Goal: Book appointment/travel/reservation

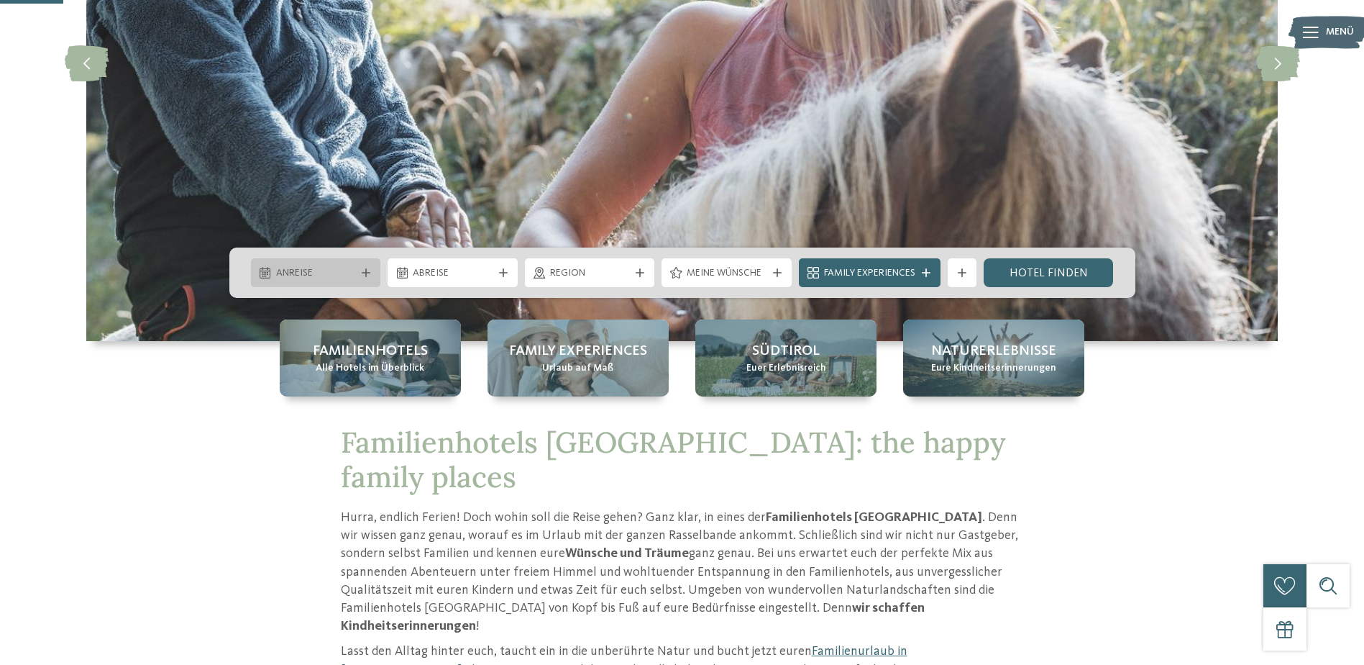
click at [328, 270] on span "Anreise" at bounding box center [316, 273] width 80 height 14
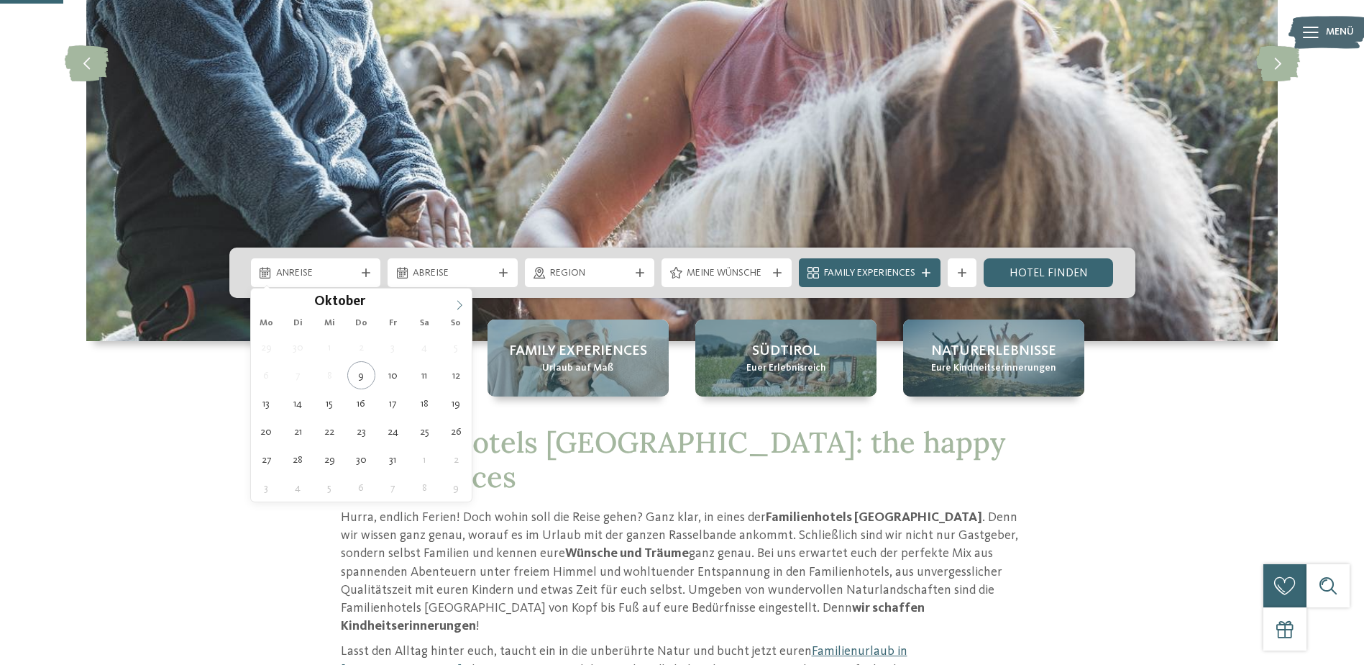
click at [455, 304] on icon at bounding box center [460, 305] width 10 height 10
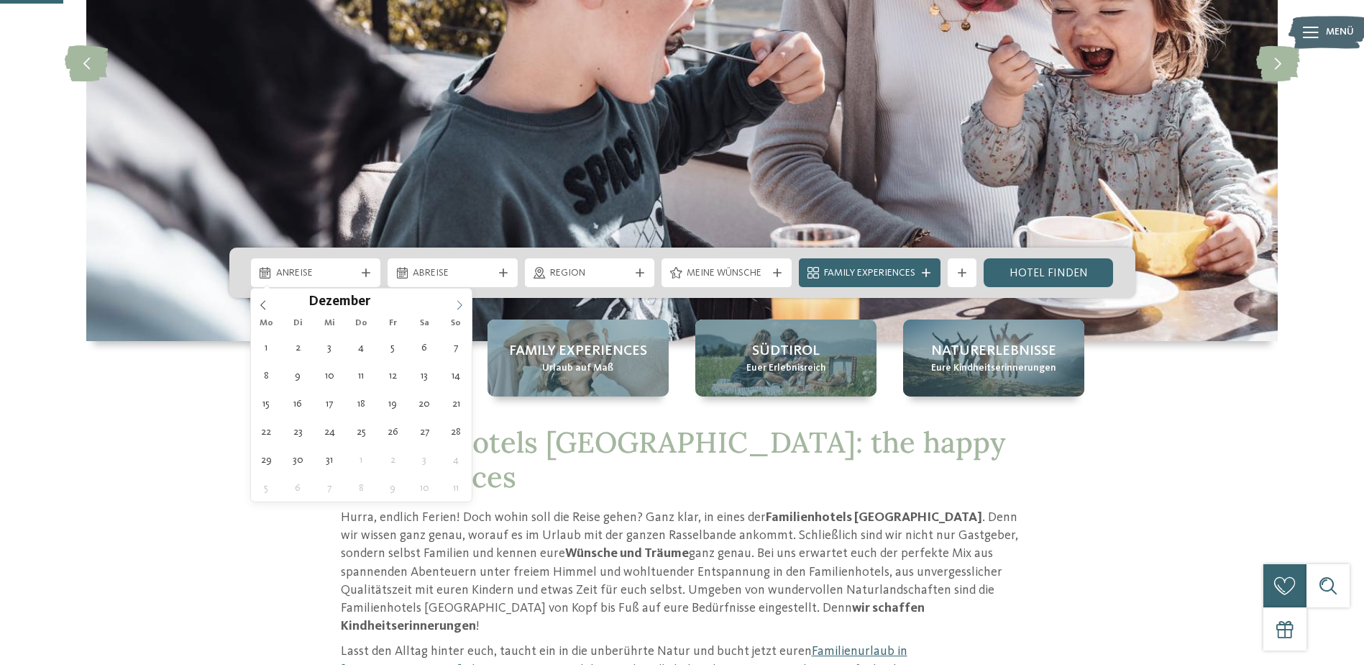
type input "****"
click at [455, 304] on icon at bounding box center [460, 305] width 10 height 10
type div "18.01.2026"
type input "****"
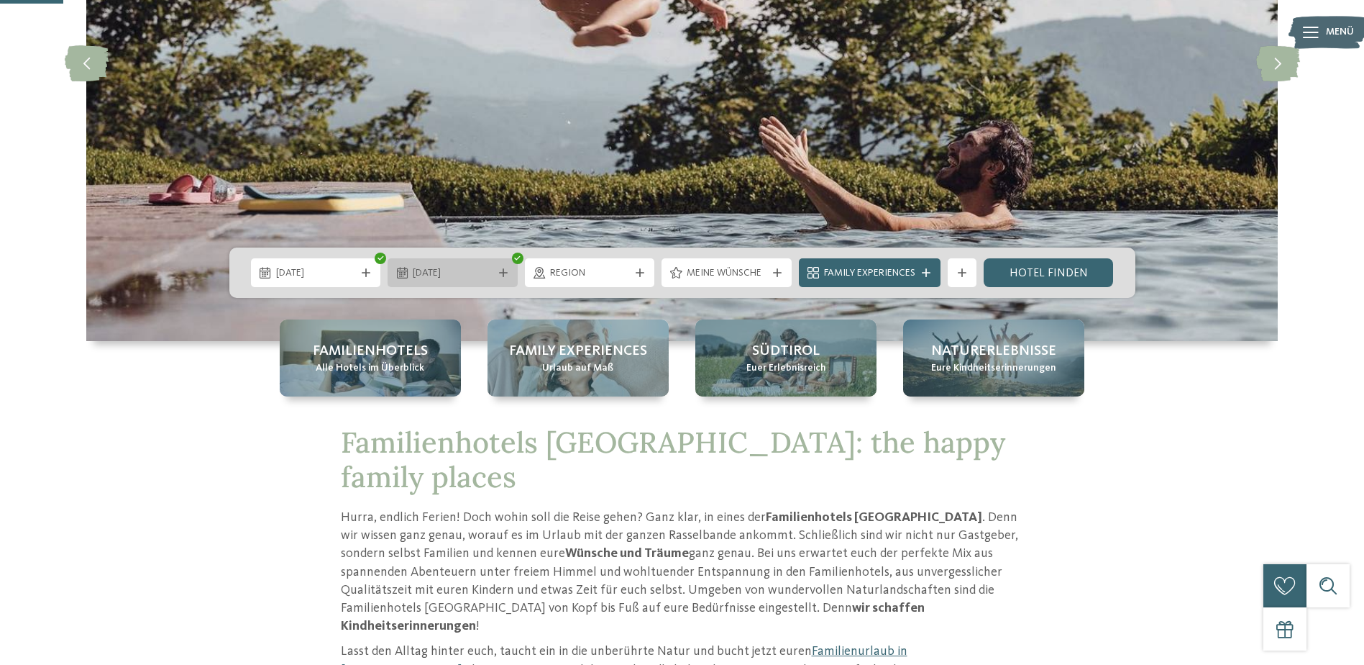
click at [501, 270] on icon at bounding box center [503, 272] width 9 height 9
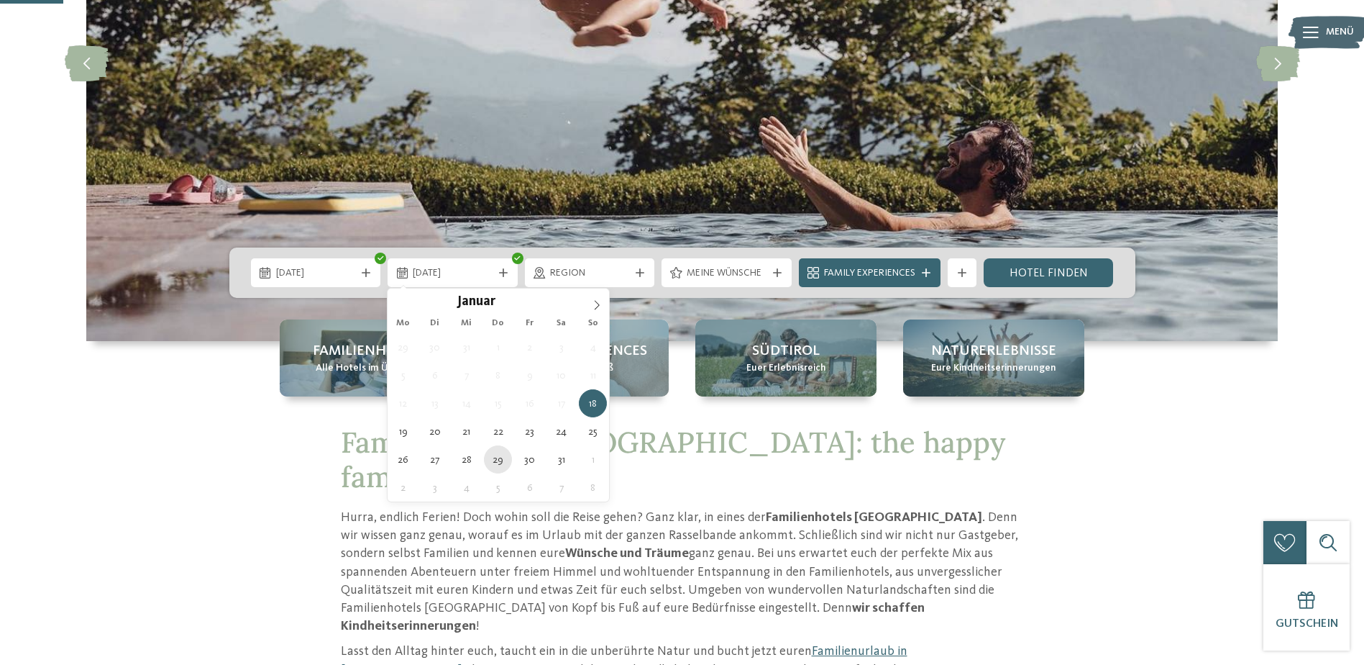
type div "29.01.2026"
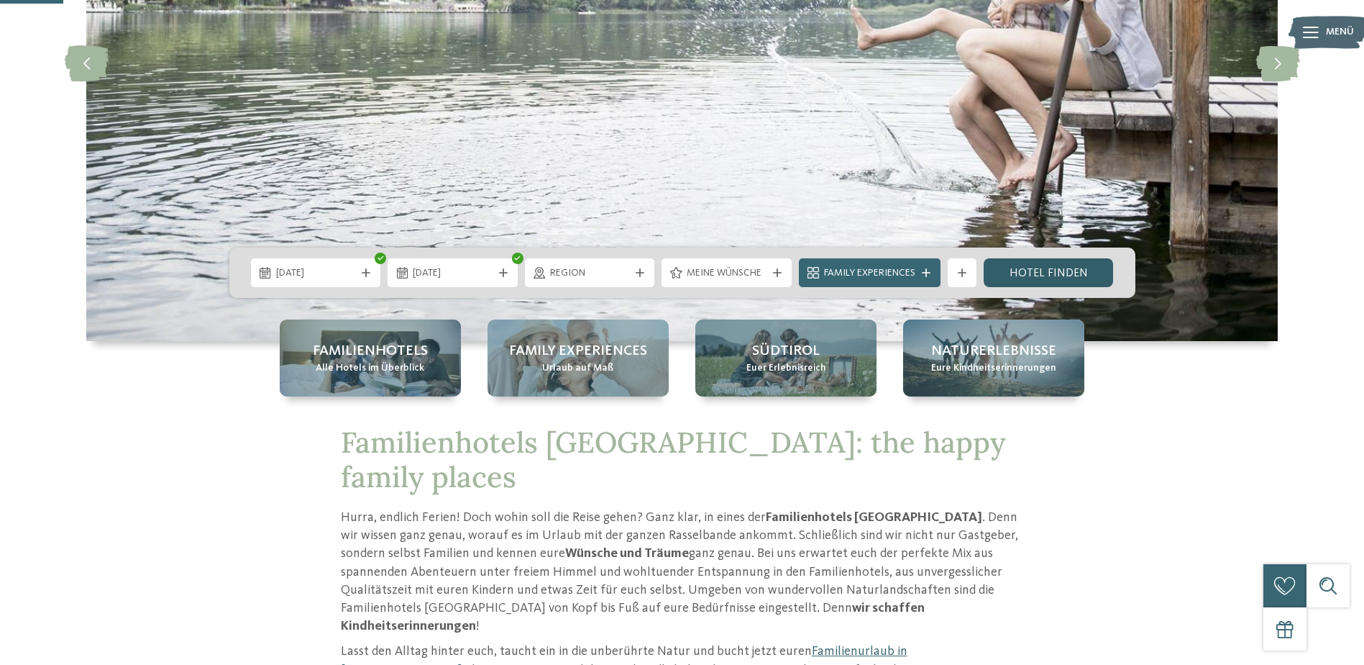
click at [1072, 277] on link "Hotel finden" at bounding box center [1049, 272] width 130 height 29
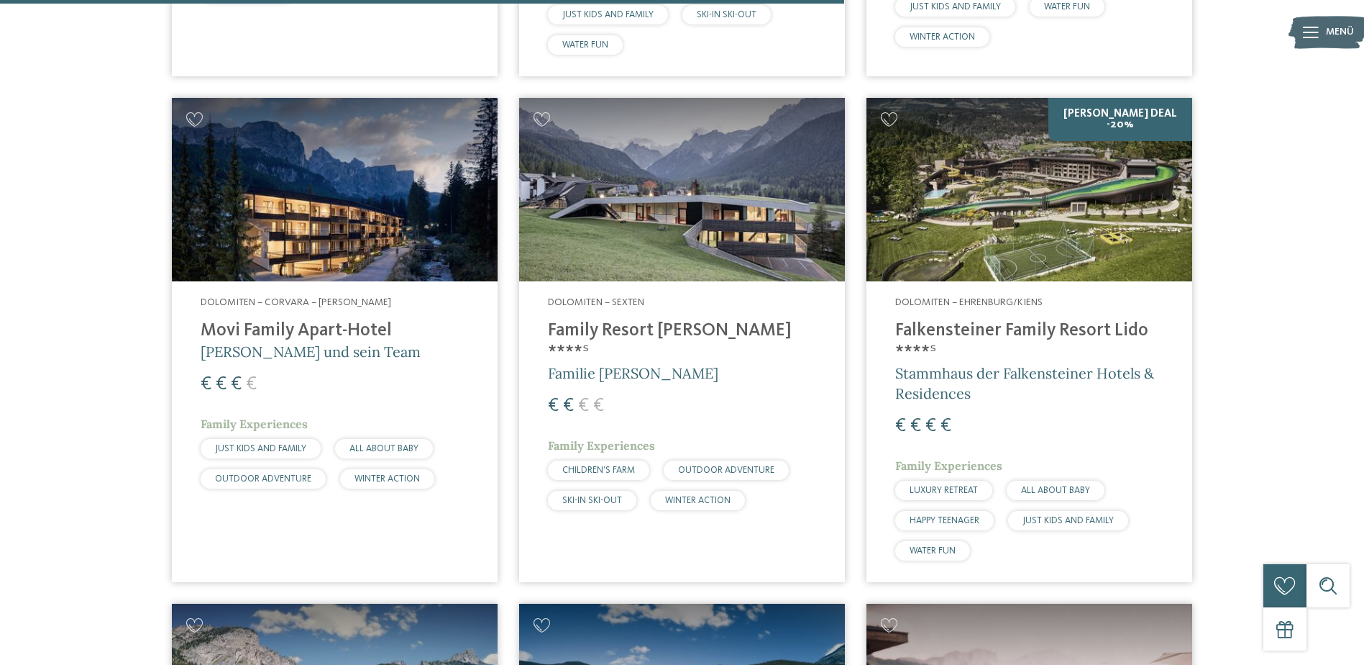
scroll to position [2342, 0]
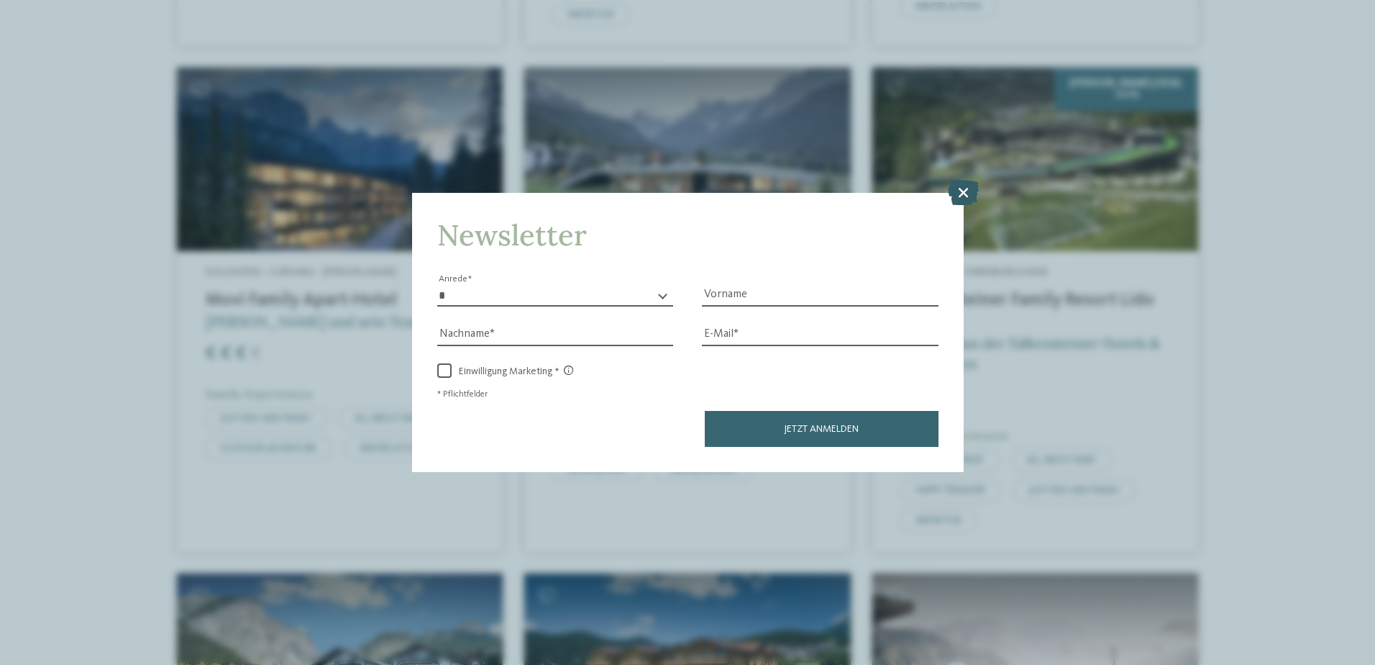
click at [967, 183] on icon at bounding box center [963, 191] width 31 height 25
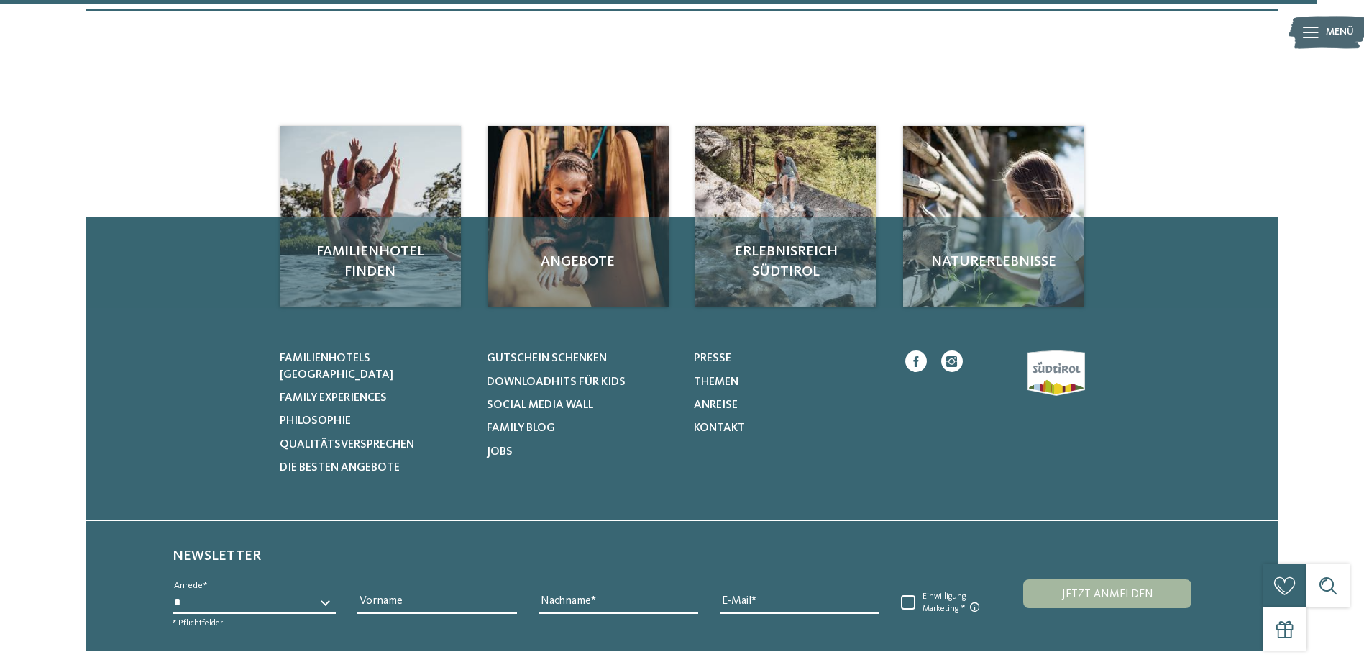
scroll to position [3421, 0]
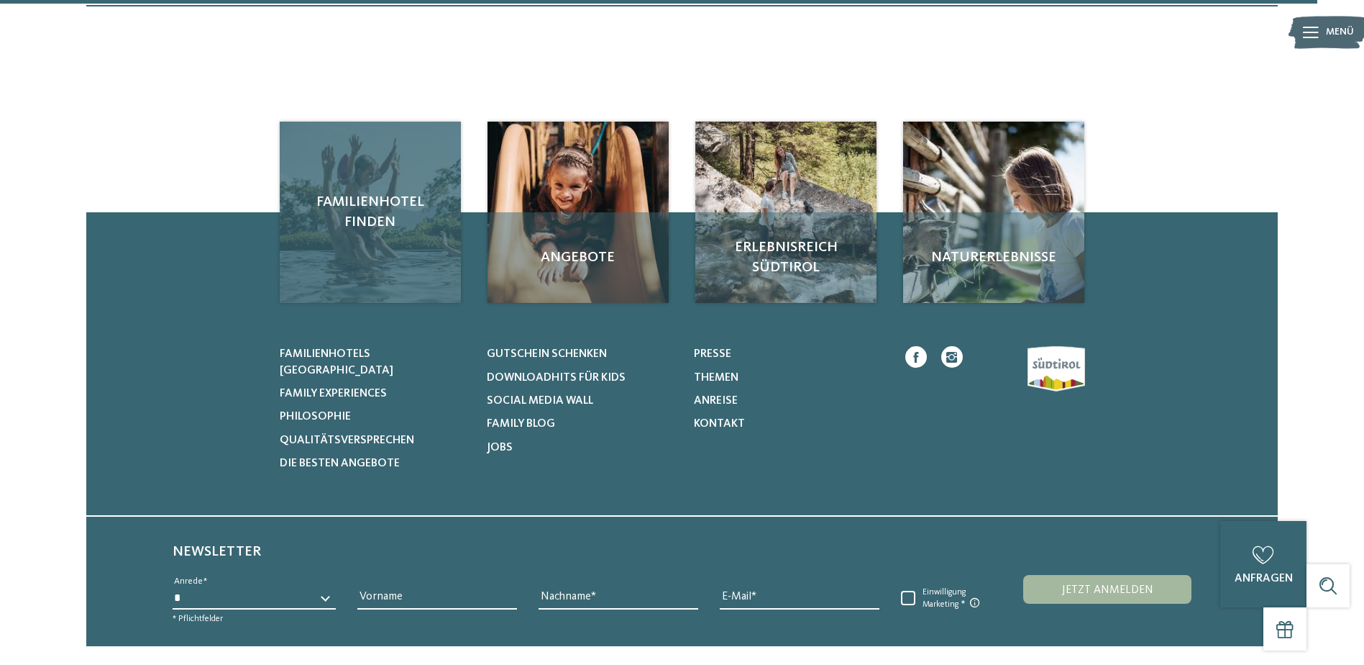
click at [371, 214] on span "Familienhotel finden" at bounding box center [370, 212] width 152 height 40
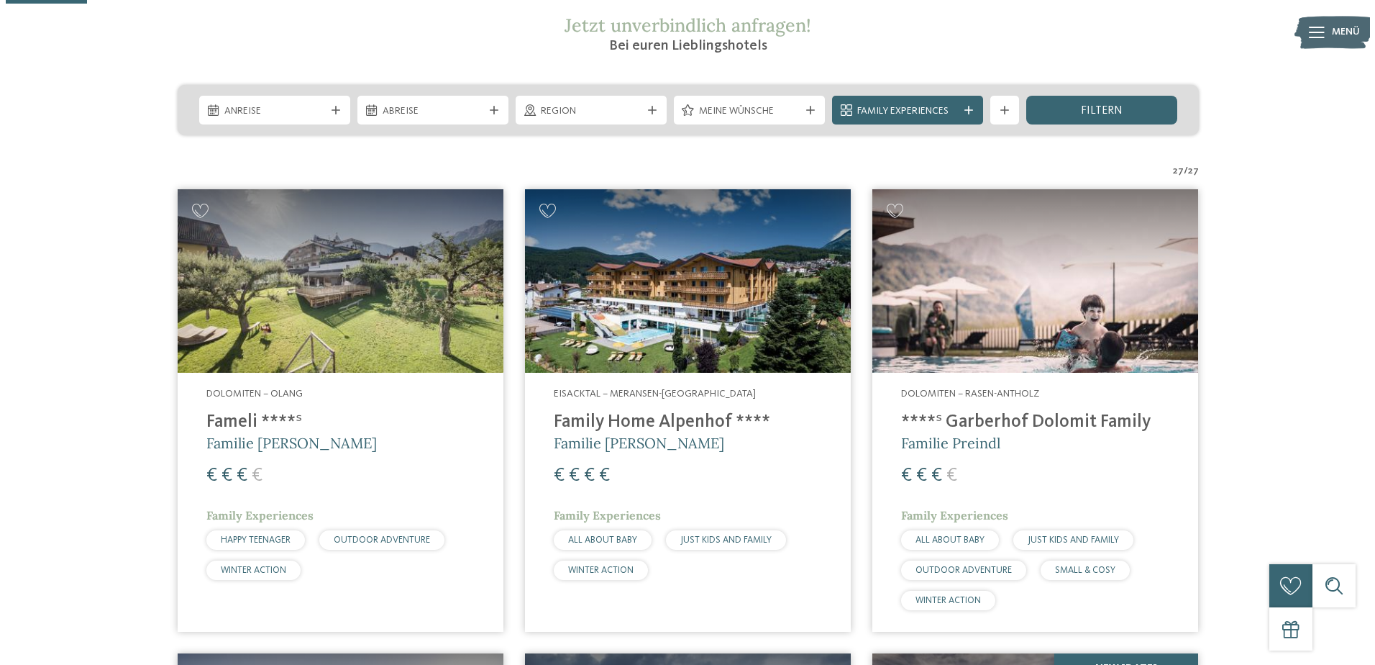
scroll to position [288, 0]
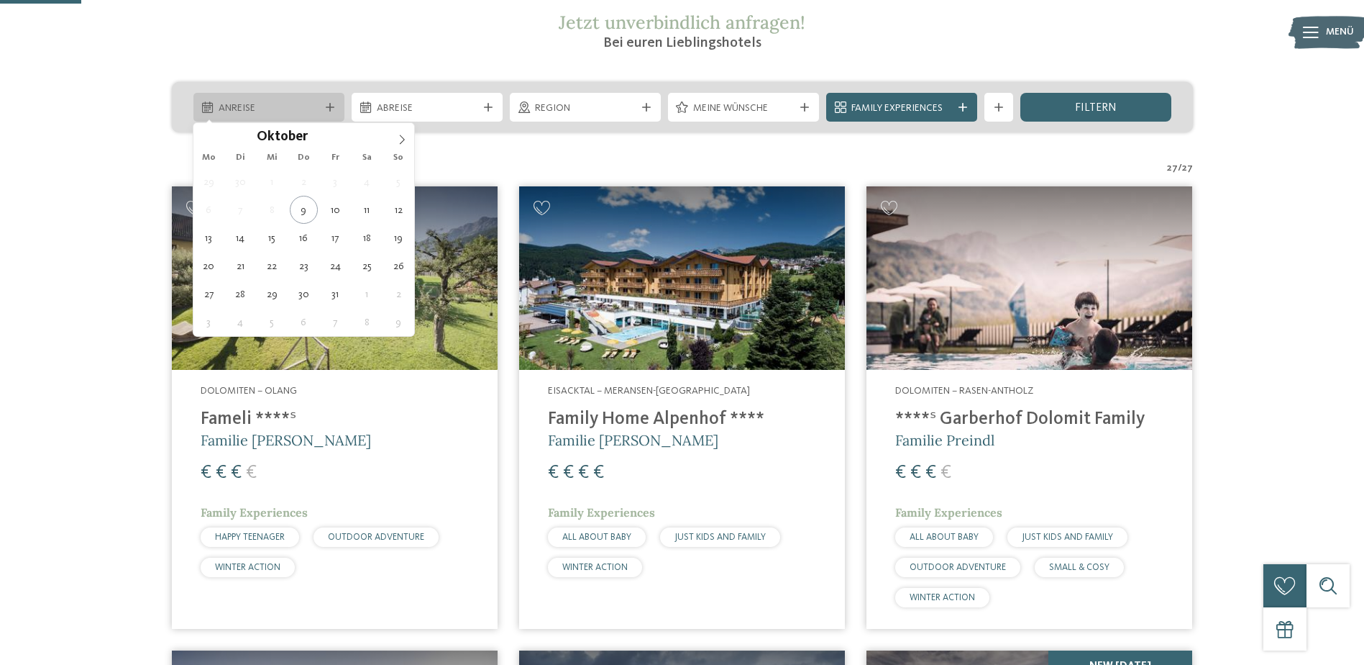
click at [293, 104] on span "Anreise" at bounding box center [269, 108] width 101 height 14
click at [404, 140] on icon at bounding box center [402, 140] width 10 height 10
type input "****"
click at [404, 140] on icon at bounding box center [402, 140] width 10 height 10
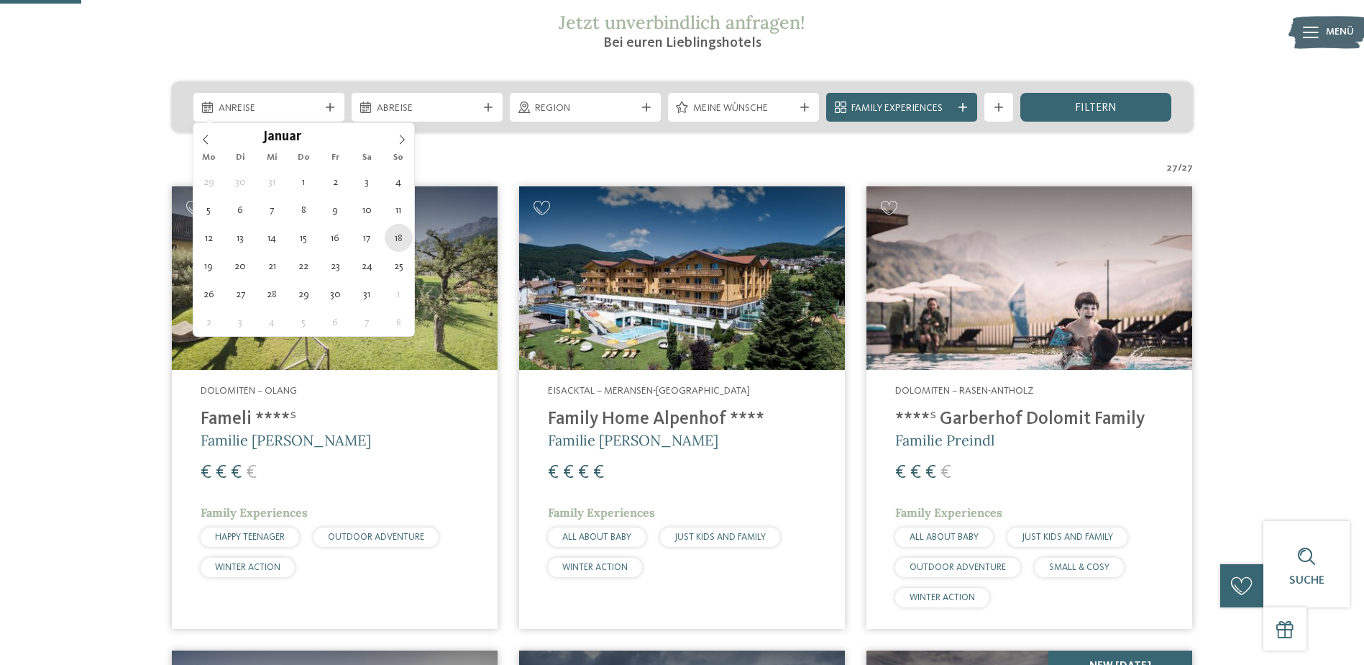
type div "18.01.2026"
type input "****"
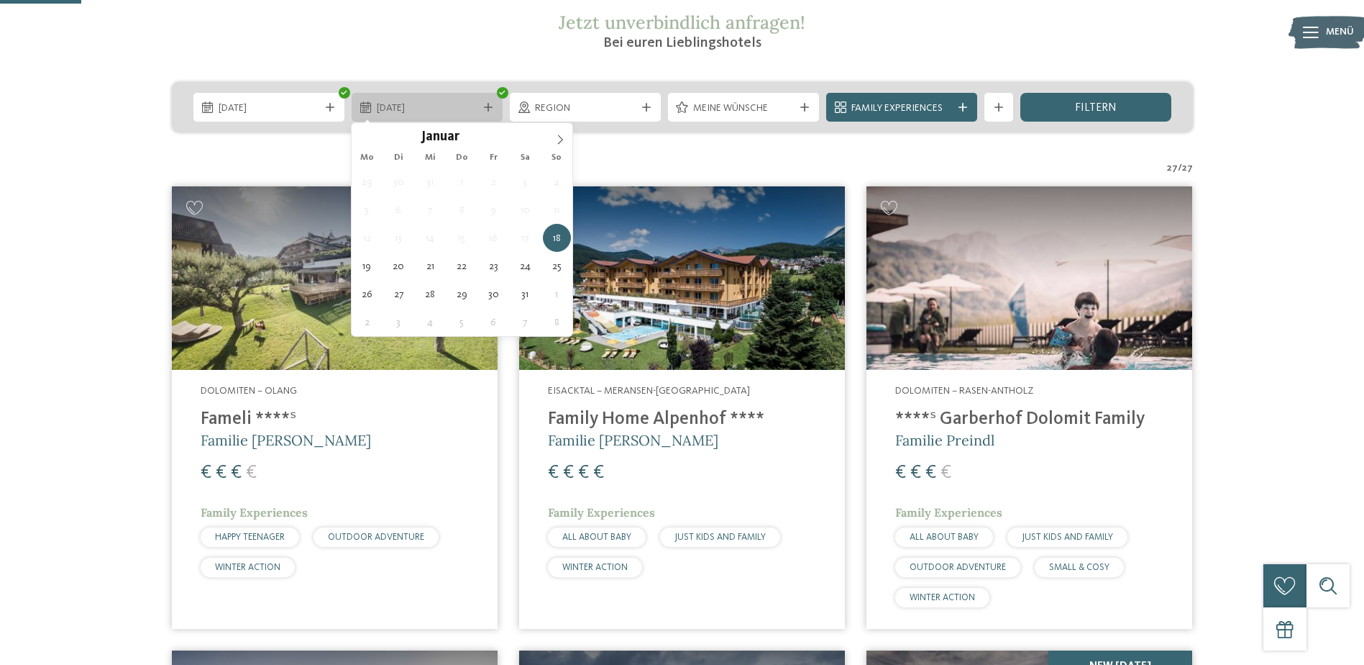
click at [475, 110] on span "18.01.2026" at bounding box center [427, 108] width 101 height 14
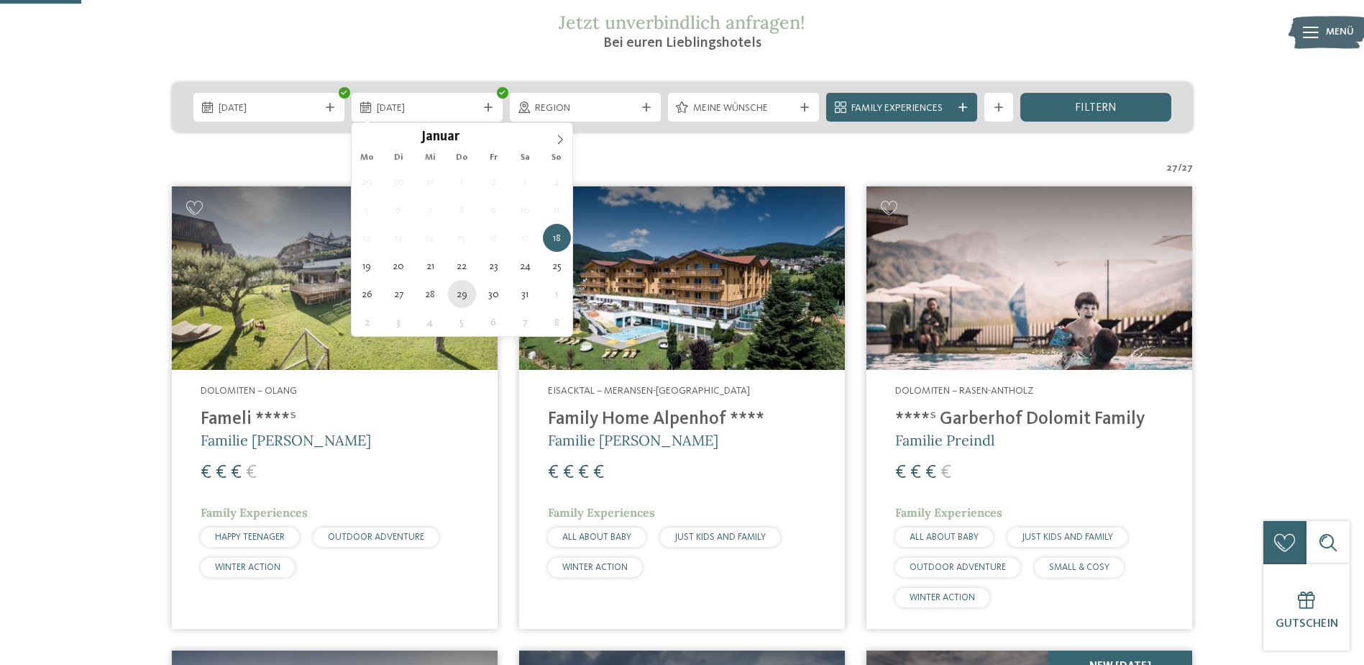
type div "29.01.2026"
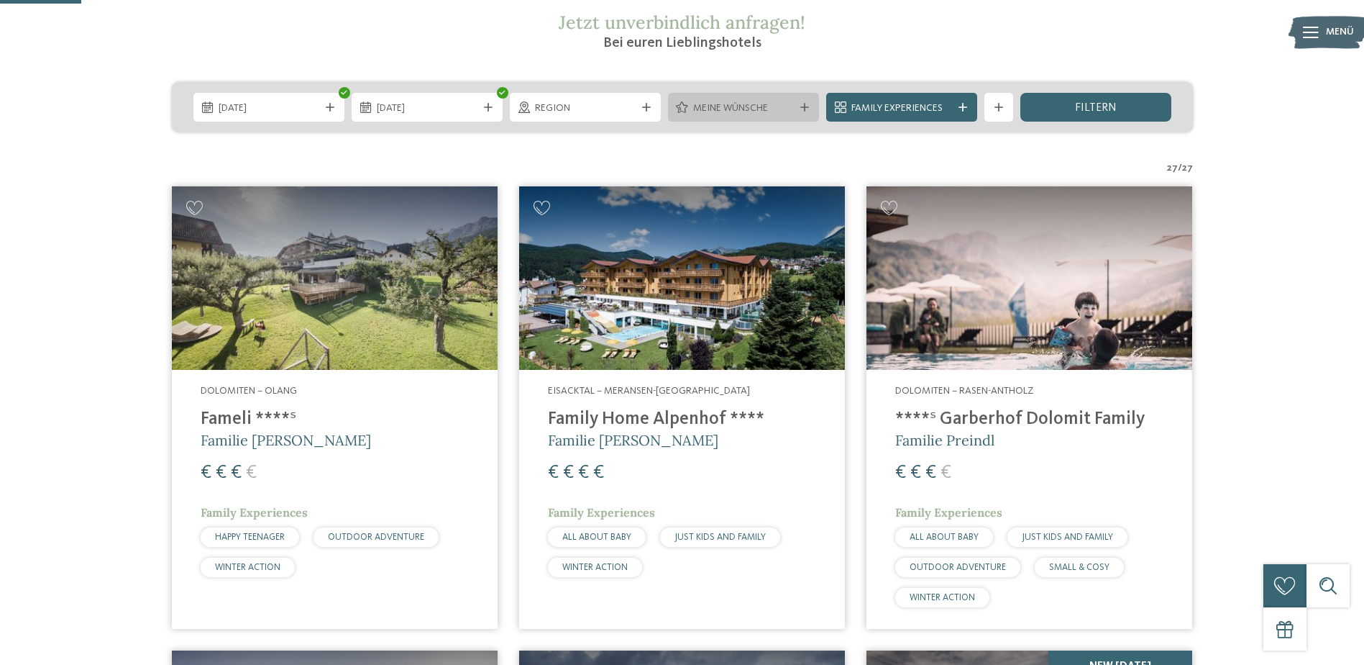
click at [759, 106] on span "Meine Wünsche" at bounding box center [743, 108] width 101 height 14
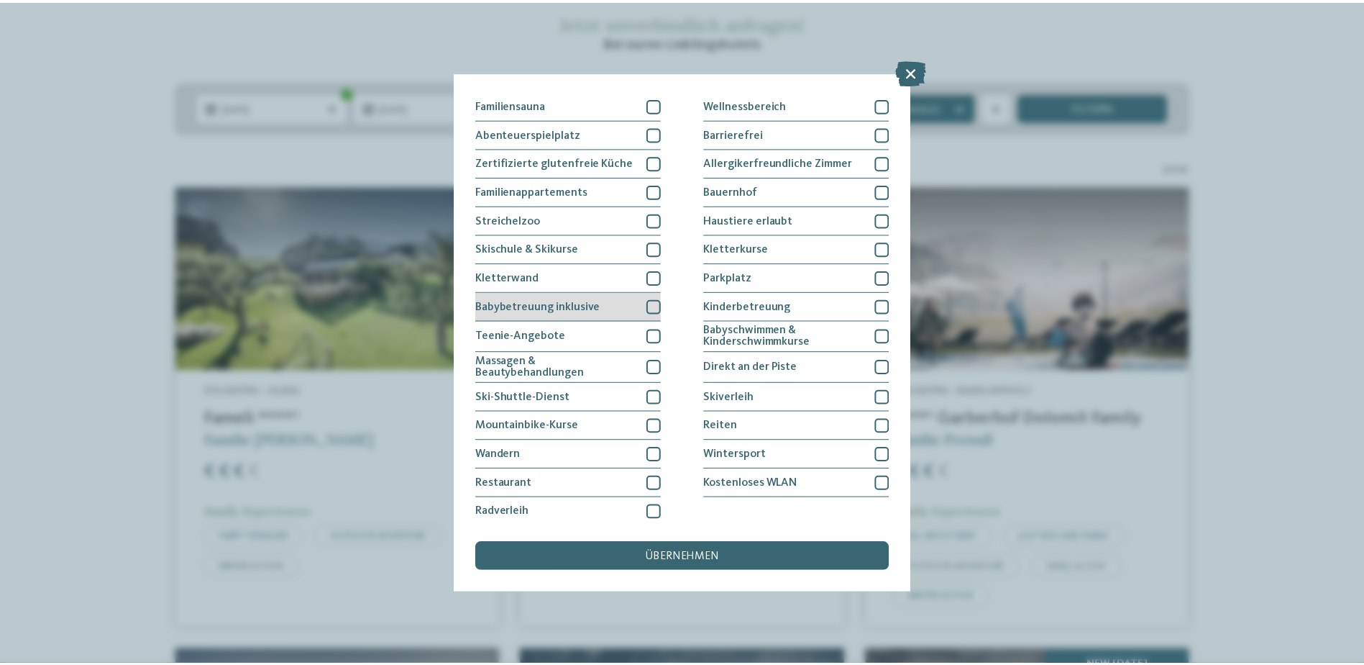
scroll to position [89, 0]
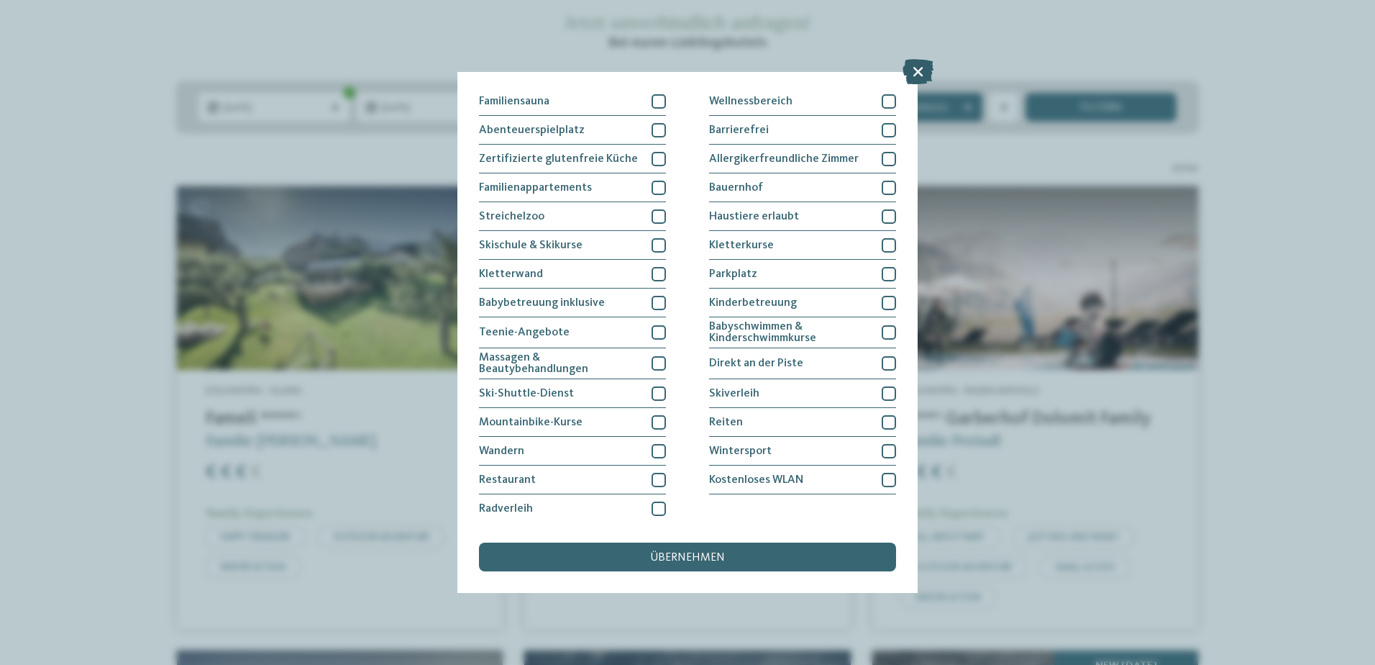
click at [916, 67] on icon at bounding box center [918, 71] width 31 height 25
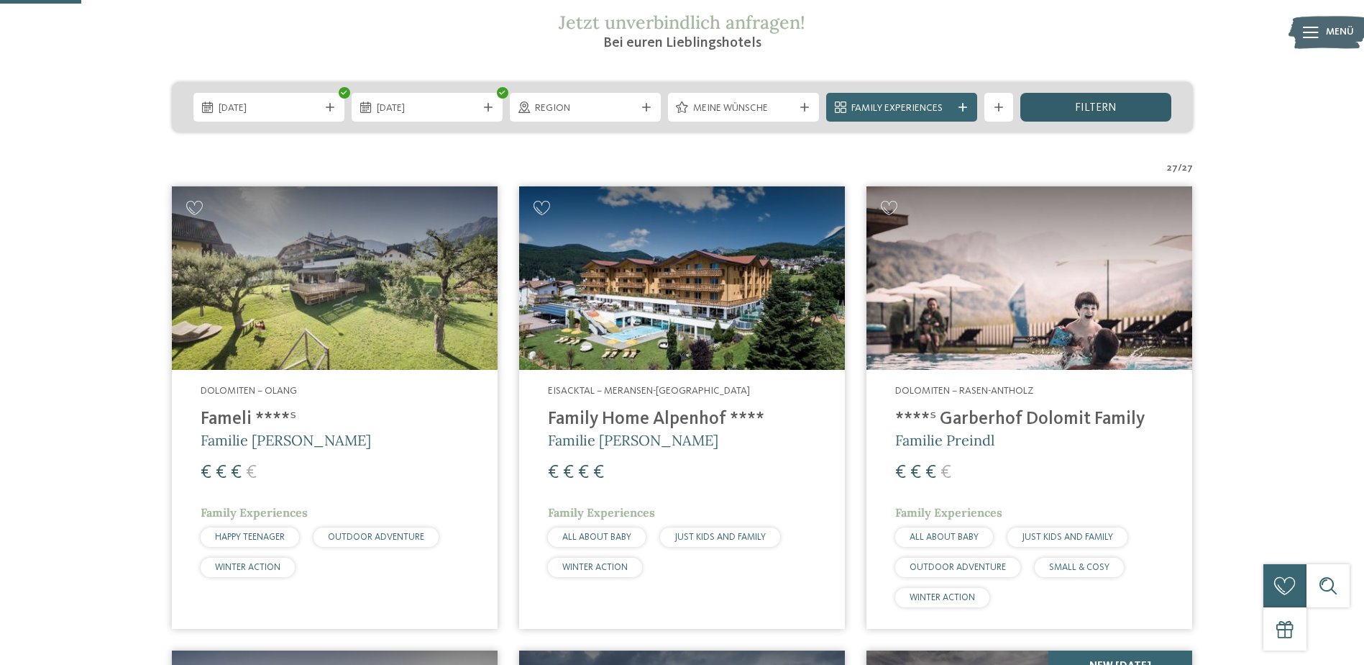
click at [1110, 114] on span "filtern" at bounding box center [1096, 108] width 42 height 12
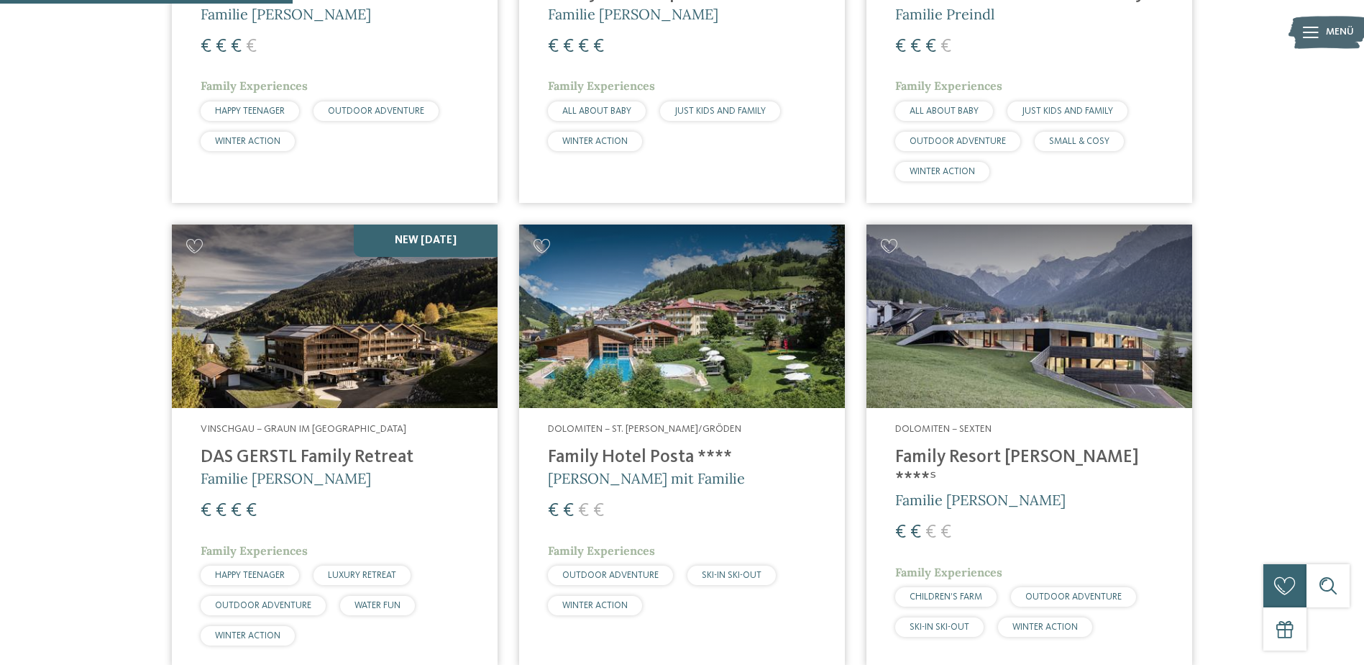
scroll to position [831, 0]
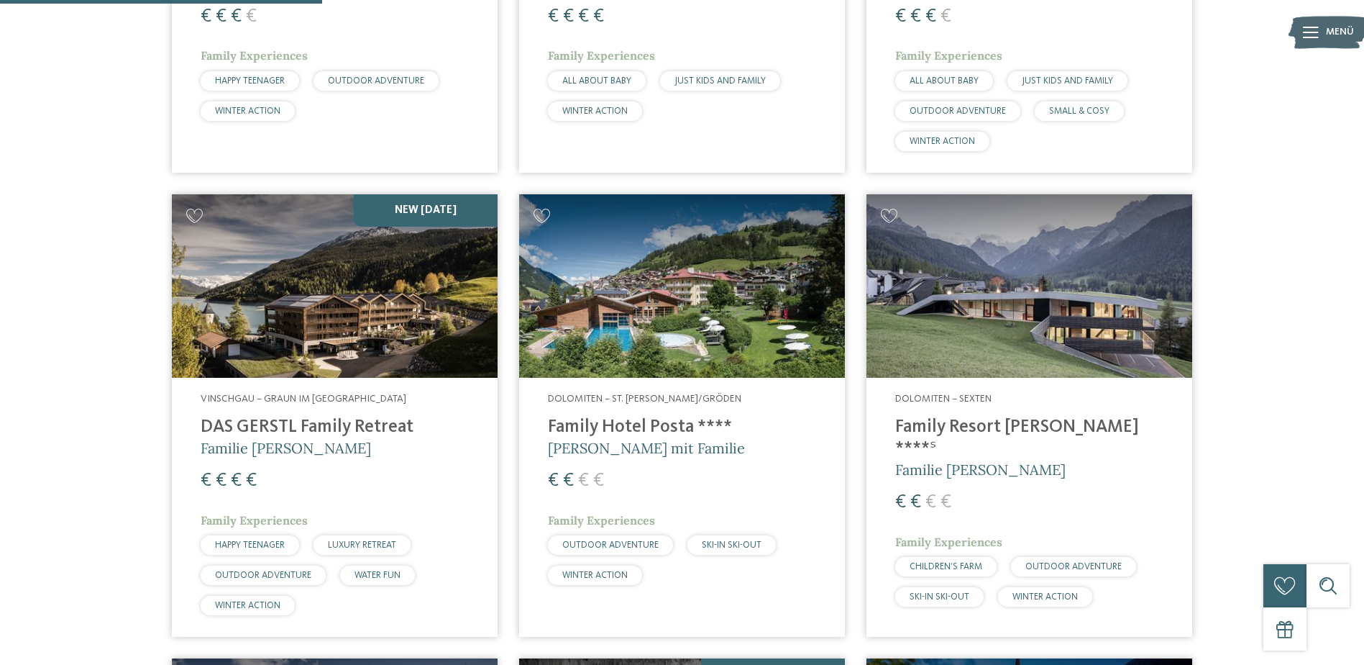
click at [367, 423] on h4 "DAS GERSTL Family Retreat" at bounding box center [335, 427] width 268 height 22
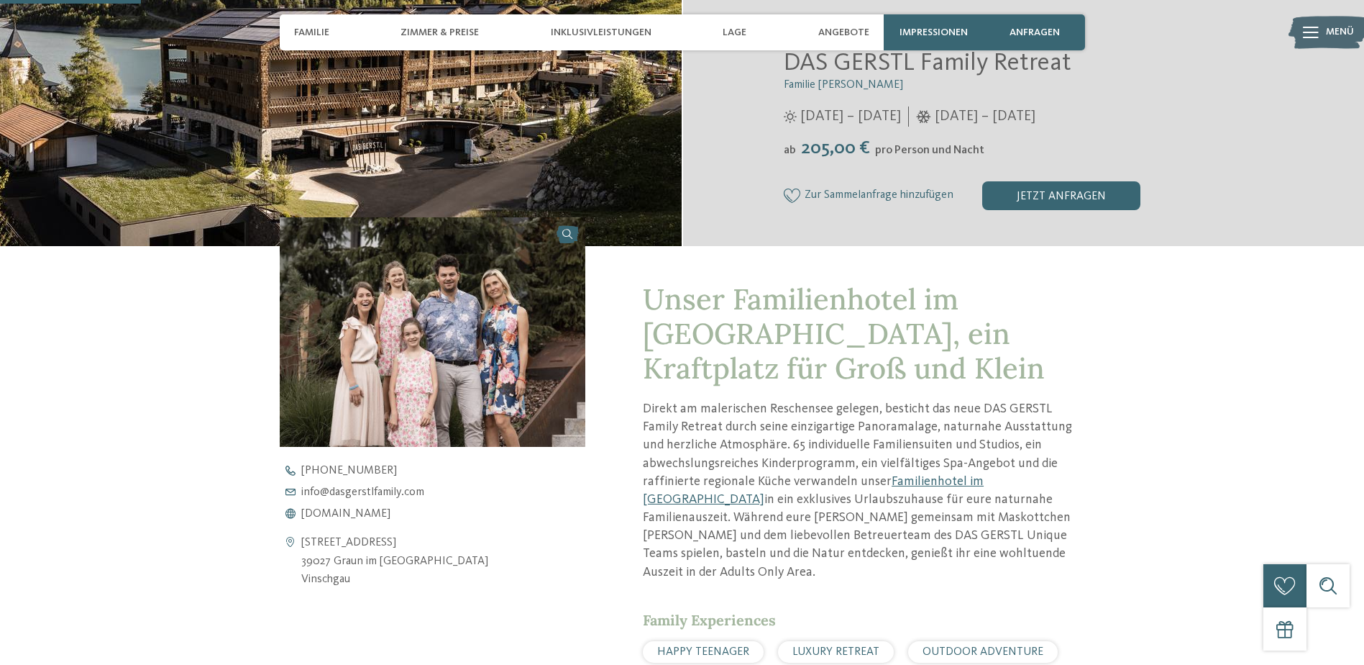
scroll to position [288, 0]
